Goal: Information Seeking & Learning: Find specific fact

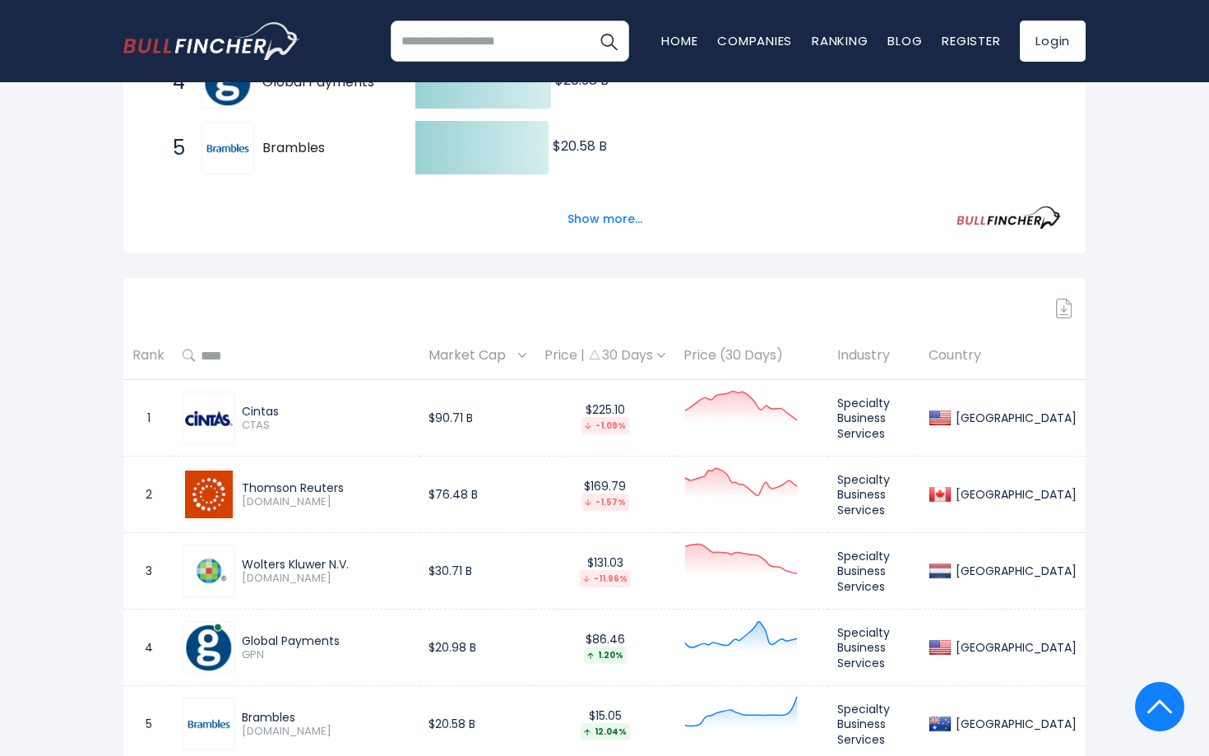
scroll to position [563, 0]
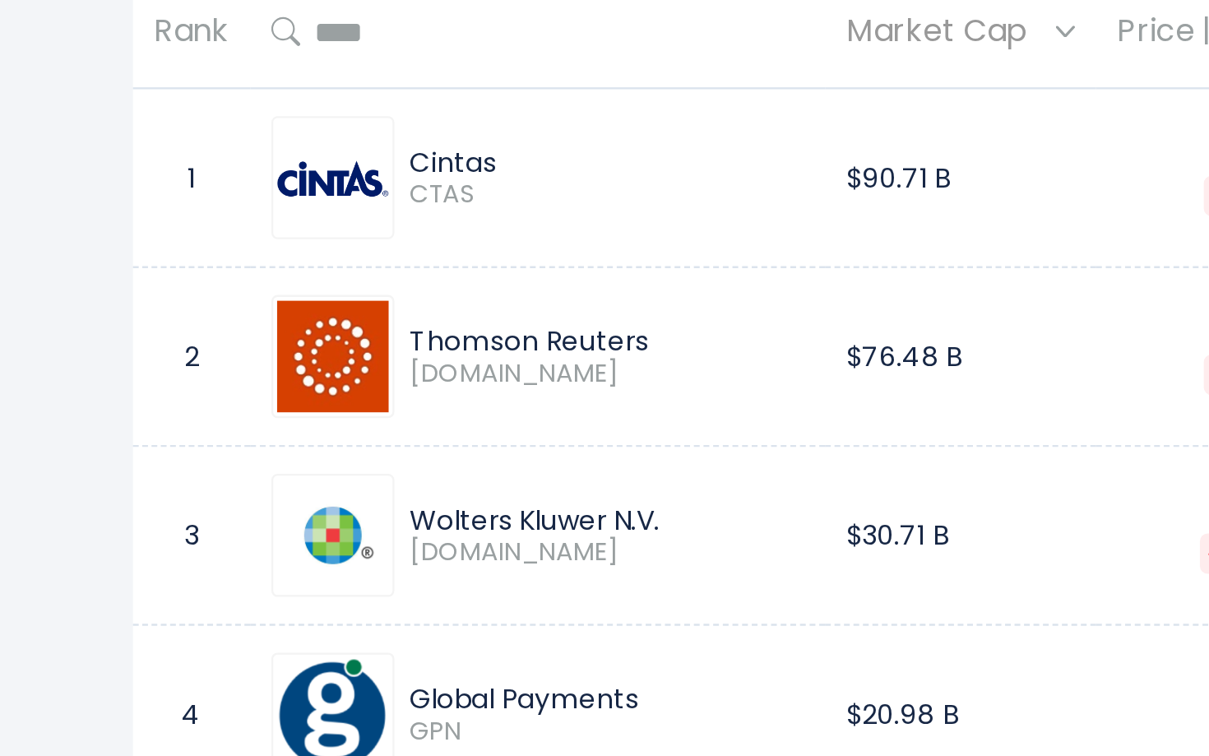
drag, startPoint x: 350, startPoint y: 563, endPoint x: 246, endPoint y: 562, distance: 103.6
click at [246, 562] on div "Wolters Kluwer N.V." at bounding box center [326, 562] width 169 height 15
copy div "Wolters Kluwer N.V."
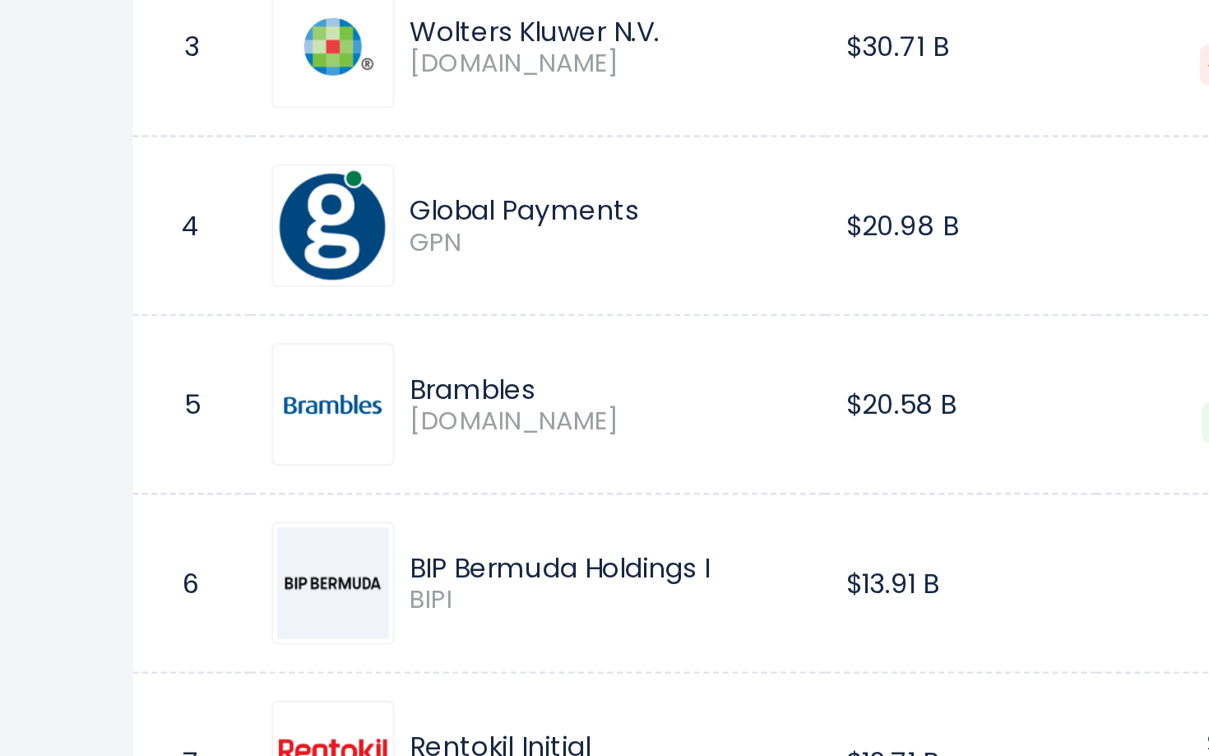
scroll to position [705, 0]
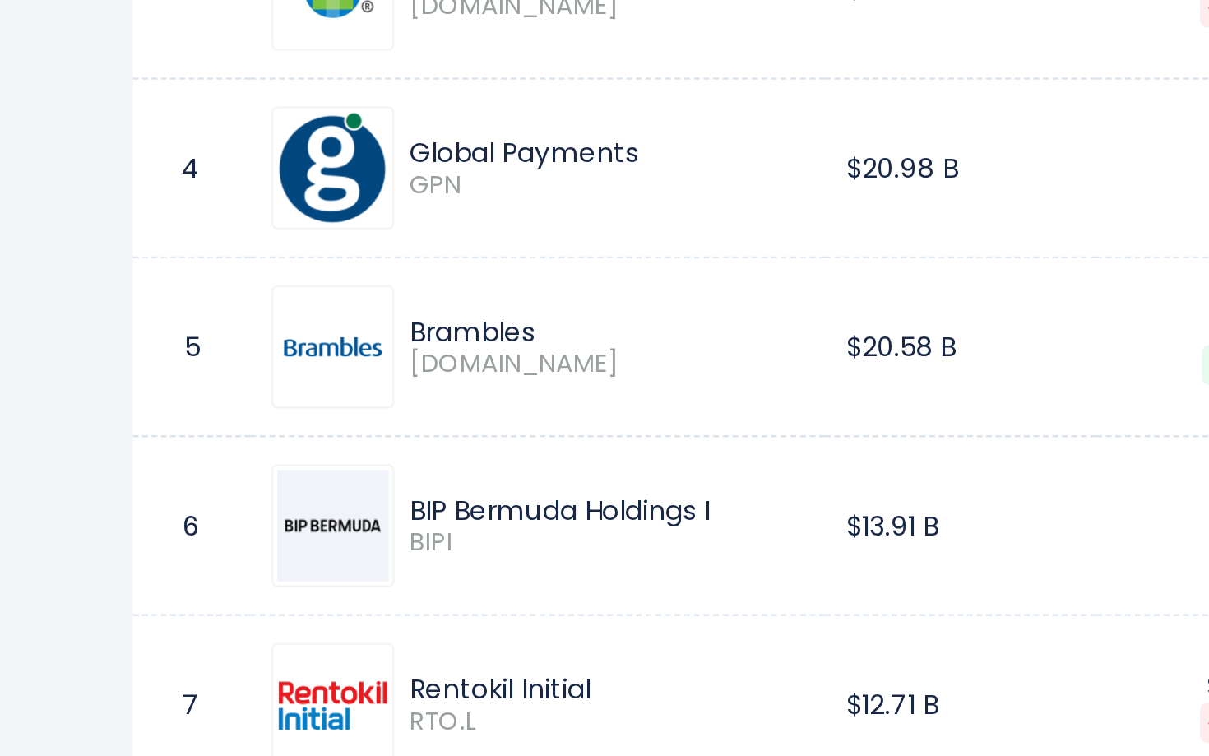
drag, startPoint x: 375, startPoint y: 652, endPoint x: 241, endPoint y: 651, distance: 134.1
click at [242, 651] on div "BIP Bermuda Holdings I" at bounding box center [326, 650] width 169 height 15
copy div "BIP Bermuda Holdings I"
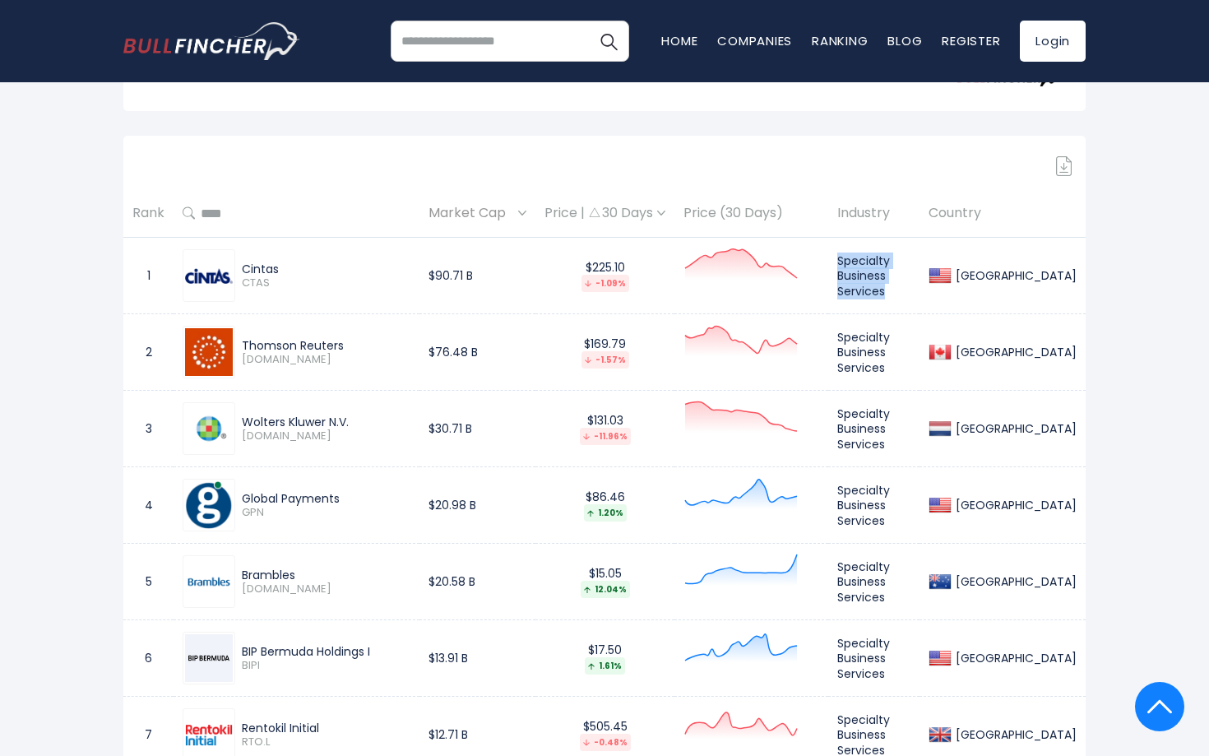
drag, startPoint x: 900, startPoint y: 285, endPoint x: 847, endPoint y: 257, distance: 59.2
click at [847, 255] on td "Specialty Business Services" at bounding box center [873, 276] width 91 height 76
copy td "Specialty Business Services"
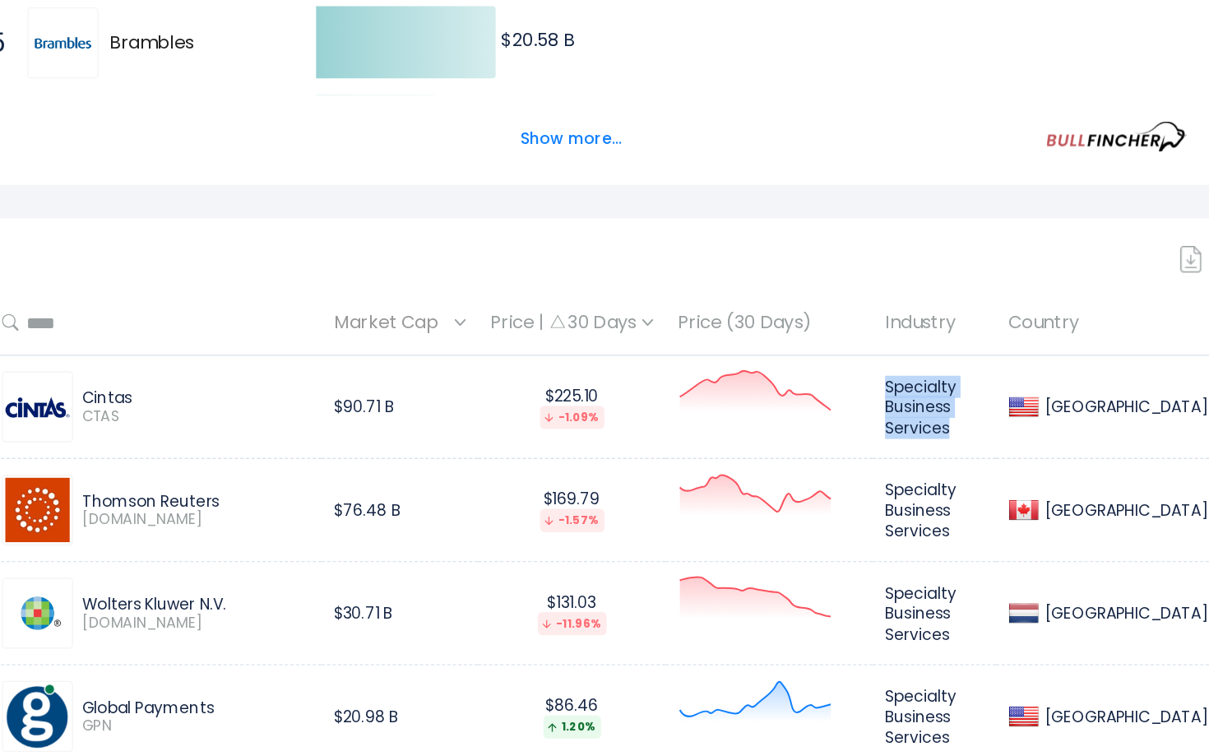
scroll to position [515, 0]
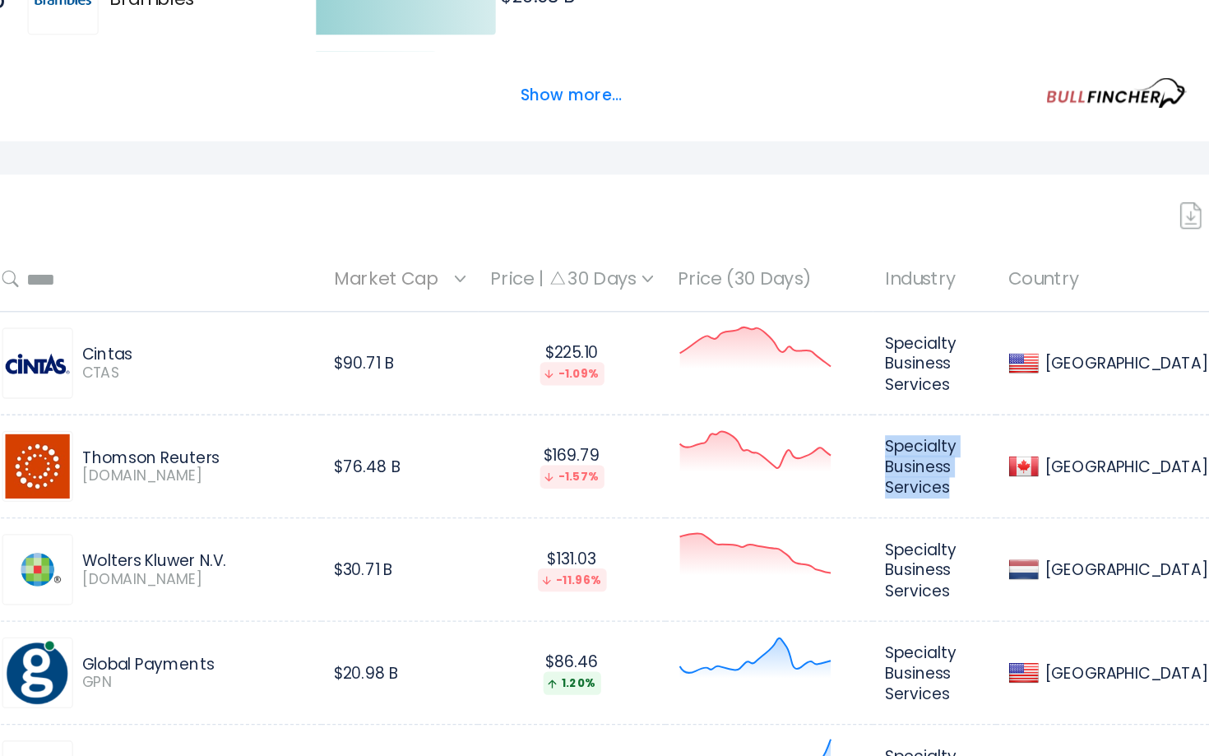
drag, startPoint x: 851, startPoint y: 526, endPoint x: 905, endPoint y: 553, distance: 61.1
click at [905, 553] on td "Specialty Business Services" at bounding box center [873, 541] width 91 height 76
copy td "Specialty Business Services"
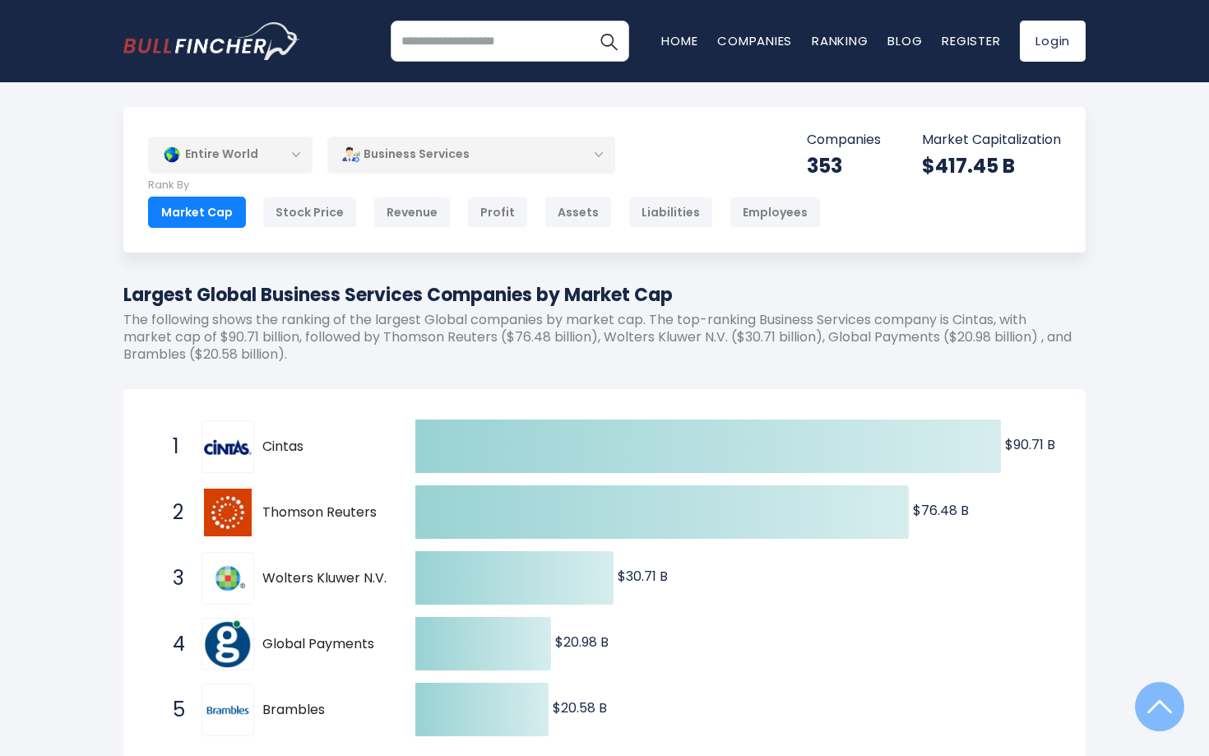
scroll to position [0, 0]
